Goal: Navigation & Orientation: Find specific page/section

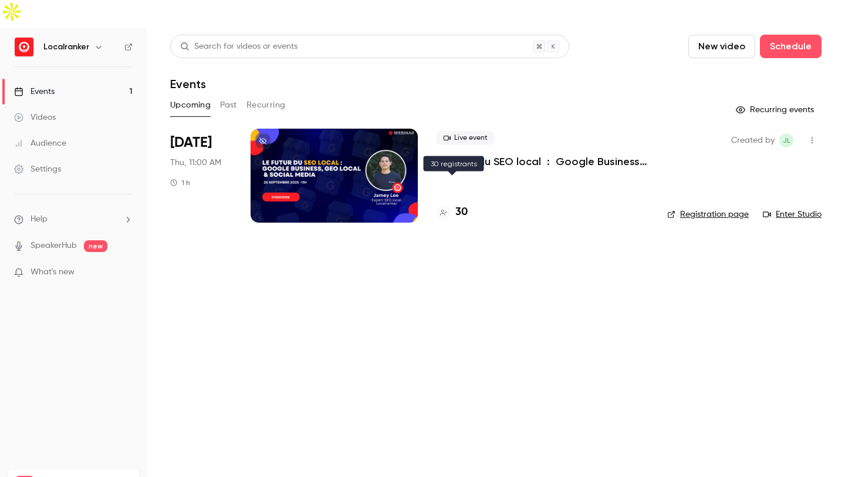
click at [461, 204] on h4 "30" at bounding box center [462, 212] width 12 height 16
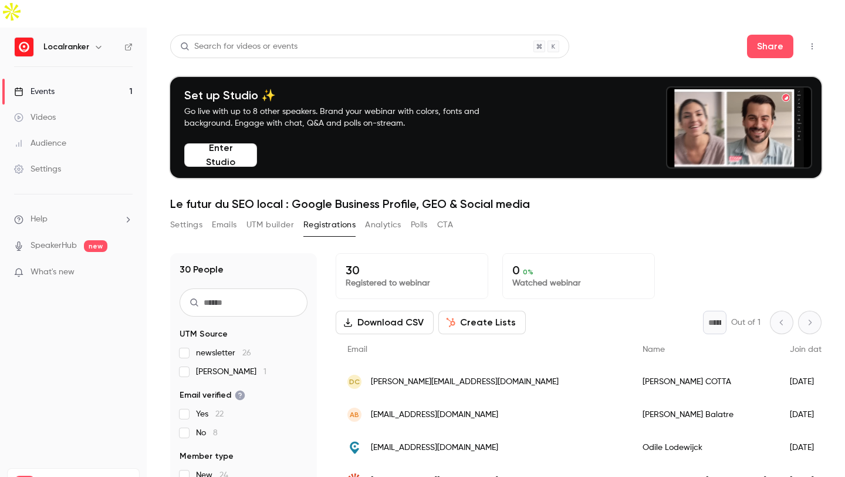
click at [809, 37] on button "button" at bounding box center [812, 46] width 19 height 19
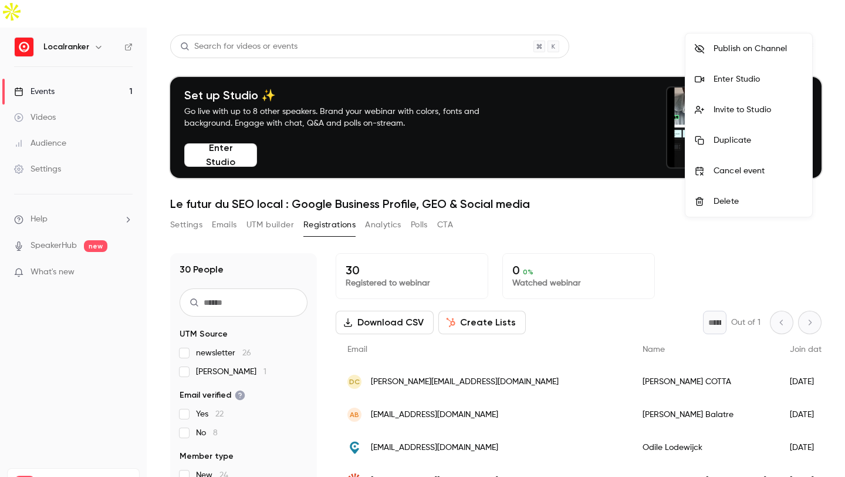
click at [100, 24] on div at bounding box center [422, 238] width 845 height 477
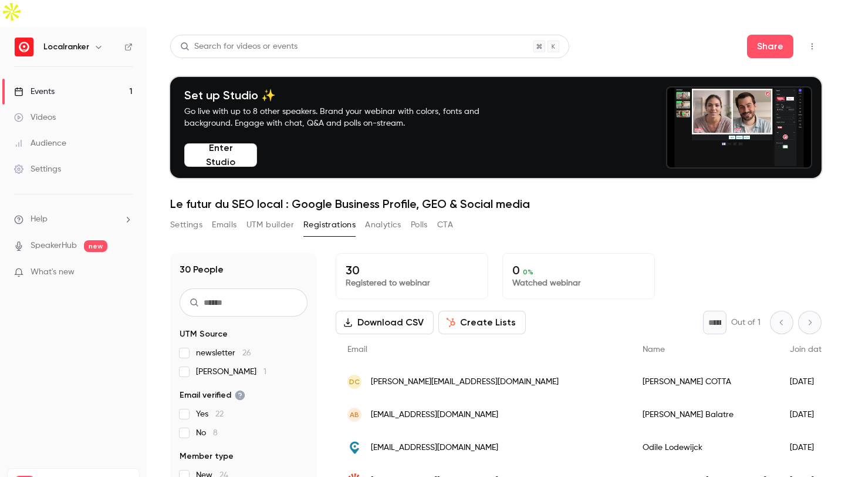
click at [100, 42] on icon "button" at bounding box center [98, 46] width 9 height 9
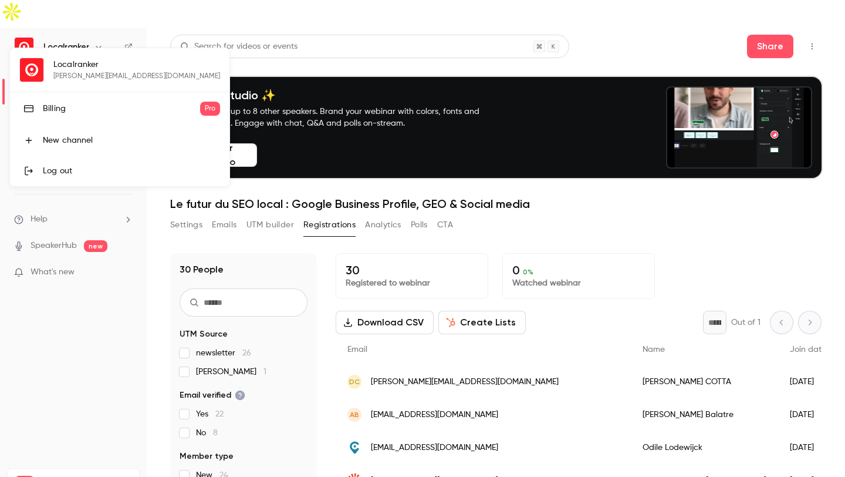
click at [81, 403] on div at bounding box center [422, 238] width 845 height 477
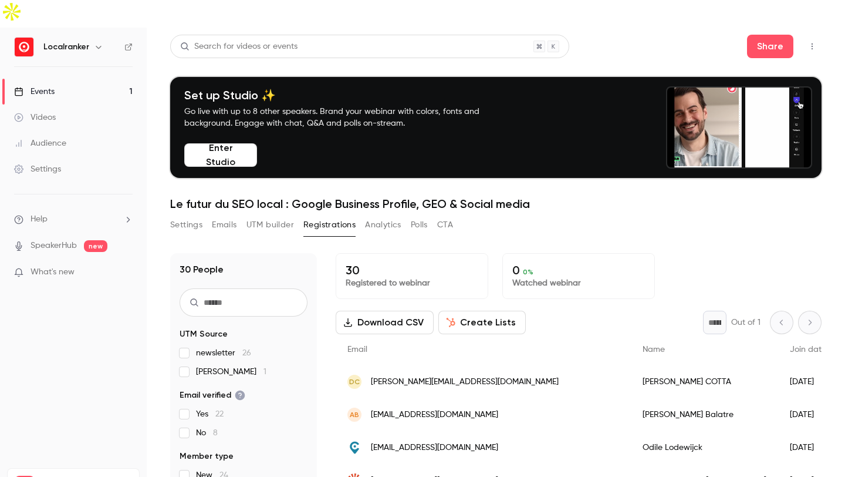
click at [66, 156] on link "Settings" at bounding box center [73, 169] width 147 height 26
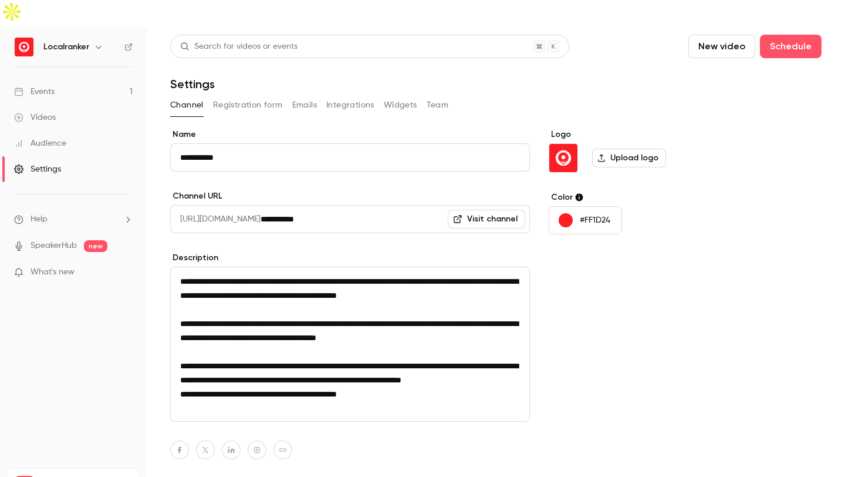
click at [434, 96] on button "Team" at bounding box center [438, 105] width 22 height 19
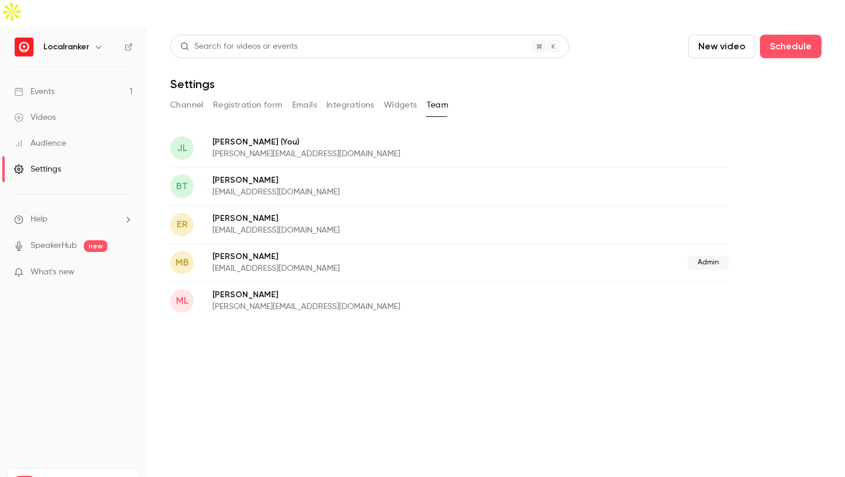
click at [80, 79] on link "Events 1" at bounding box center [73, 92] width 147 height 26
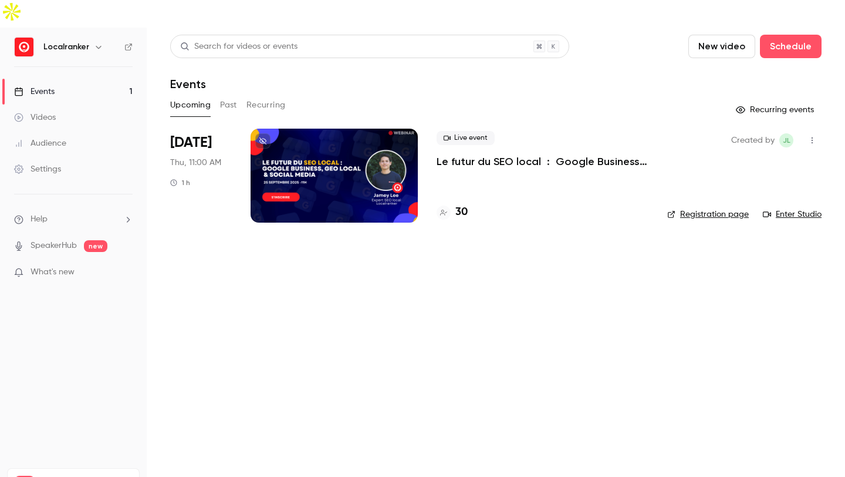
click at [229, 96] on button "Past" at bounding box center [228, 105] width 17 height 19
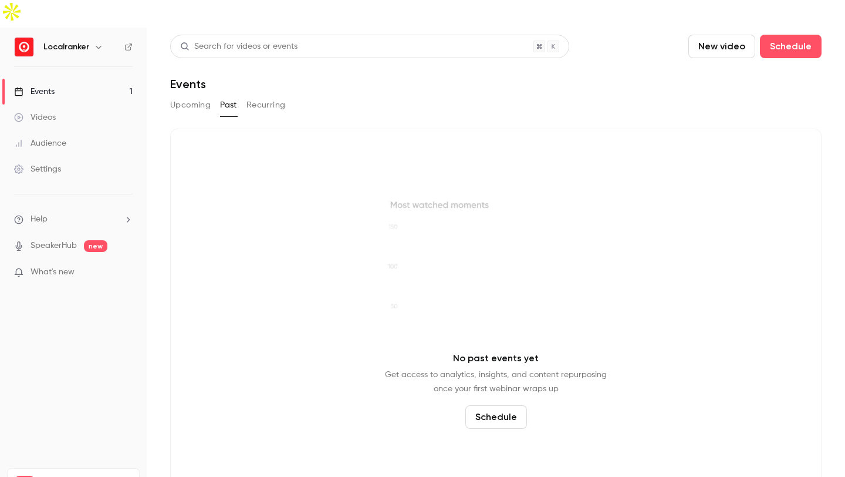
click at [200, 96] on button "Upcoming" at bounding box center [190, 105] width 41 height 19
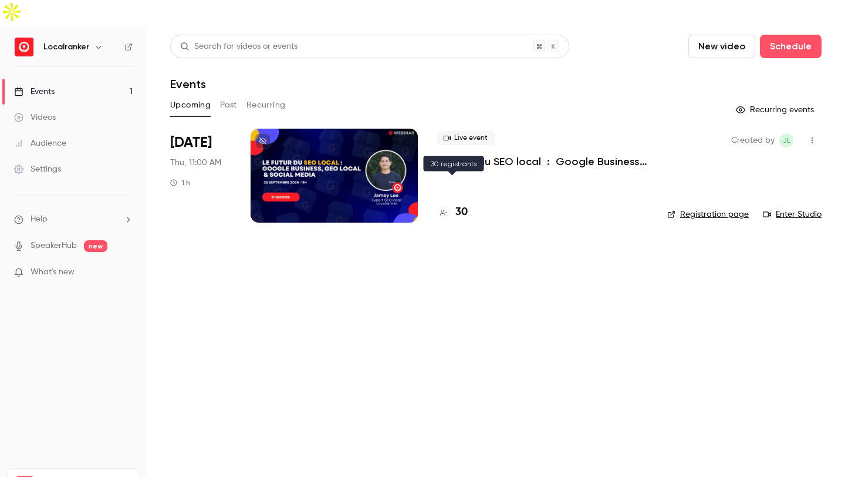
click at [463, 204] on h4 "30" at bounding box center [462, 212] width 12 height 16
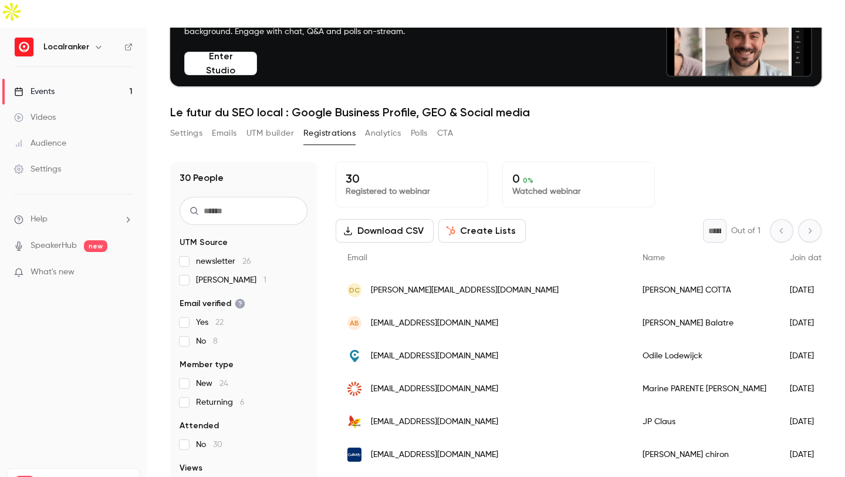
scroll to position [115, 0]
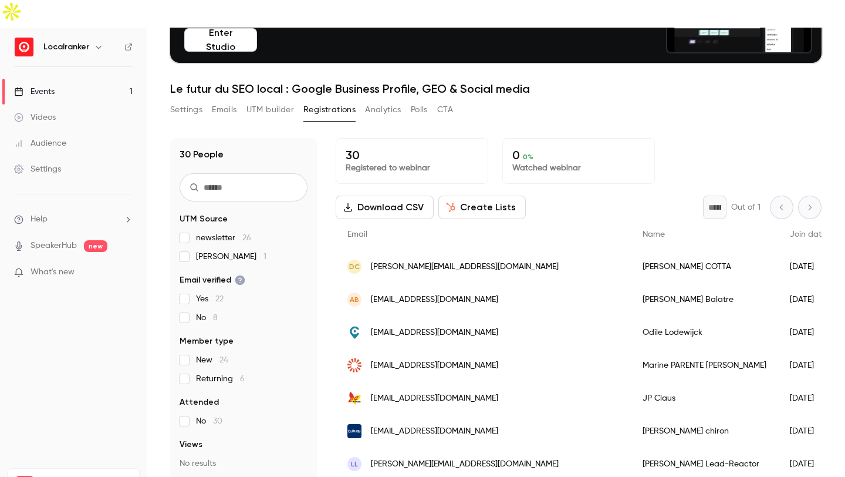
click at [217, 251] on span "jamey 1" at bounding box center [231, 257] width 70 height 12
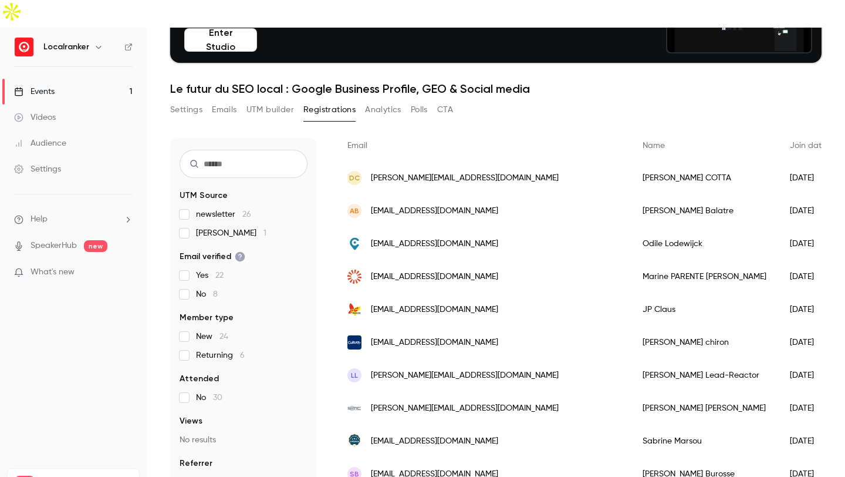
scroll to position [83, 0]
